Goal: Task Accomplishment & Management: Manage account settings

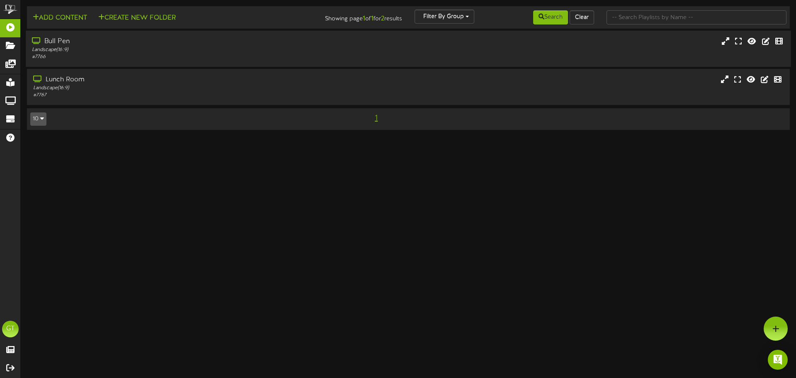
click at [209, 53] on div "# 7766" at bounding box center [185, 56] width 306 height 7
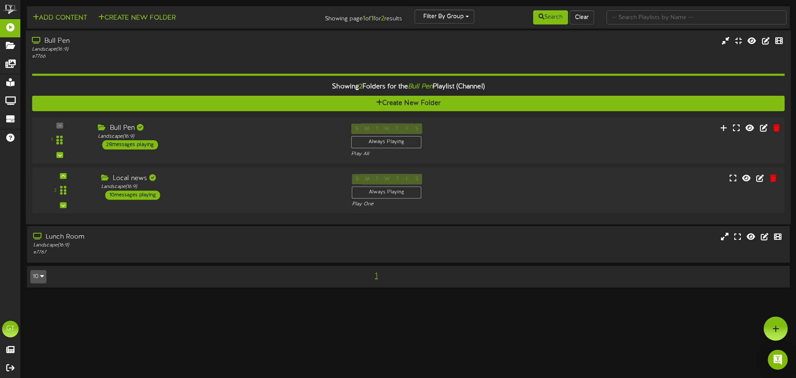
click at [249, 153] on div "1 Bull Pen" at bounding box center [408, 140] width 760 height 34
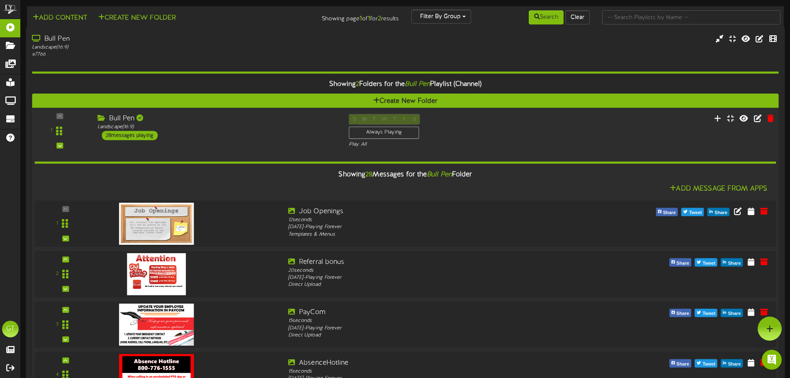
click at [226, 141] on div "1 Bull Pen" at bounding box center [405, 131] width 754 height 34
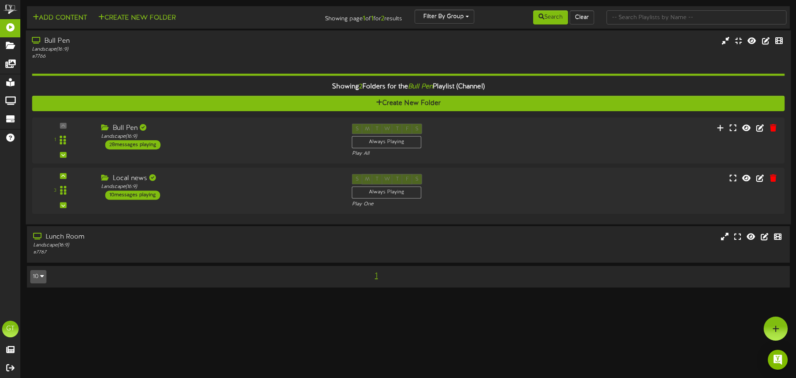
click at [218, 42] on div "Bull Pen" at bounding box center [185, 41] width 306 height 10
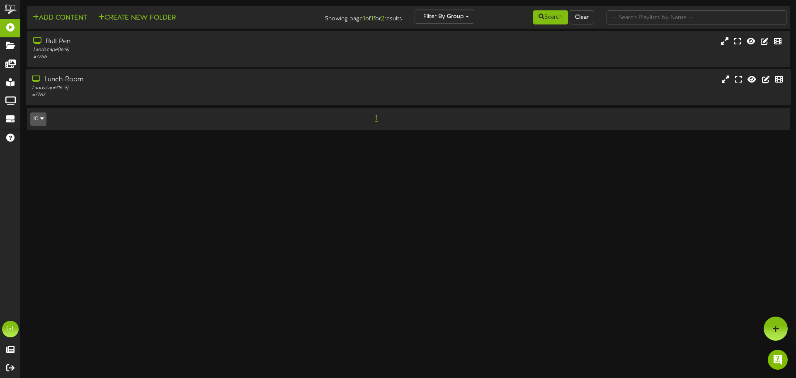
click at [220, 75] on div "Lunch Room" at bounding box center [185, 80] width 306 height 10
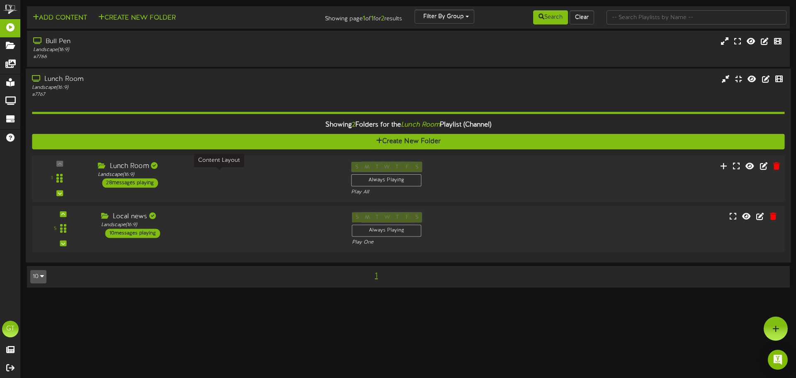
click at [232, 181] on div "Lunch Room Landscape ( 16:9 ) 28 messages playing" at bounding box center [218, 175] width 253 height 26
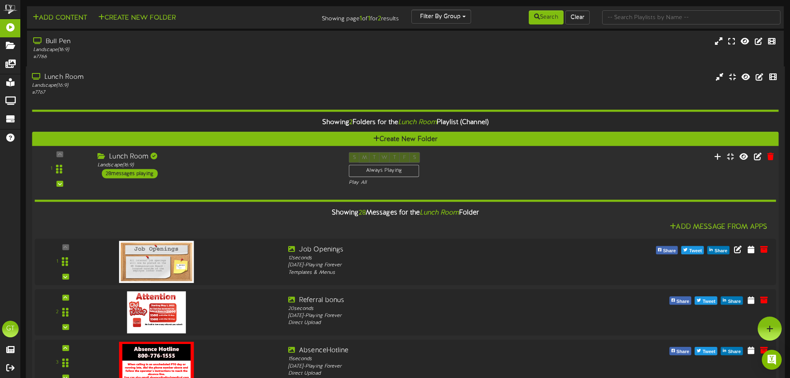
click at [232, 172] on div "Lunch Room Landscape ( 16:9 ) 28 messages playing" at bounding box center [216, 165] width 251 height 26
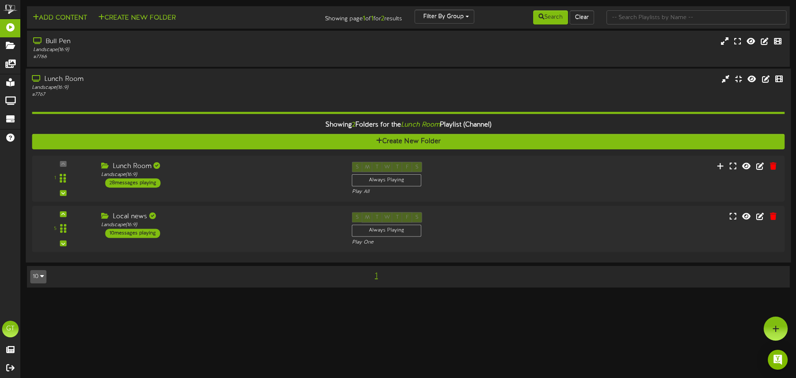
click at [211, 80] on div "Lunch Room" at bounding box center [185, 80] width 306 height 10
